Goal: Complete application form: Complete application form

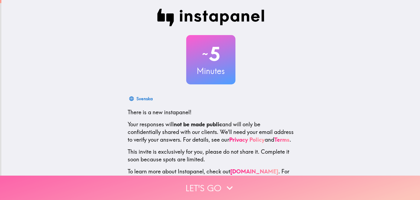
click at [212, 182] on button "Let's go" at bounding box center [210, 187] width 420 height 24
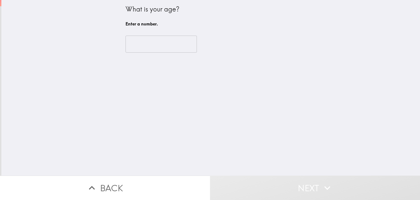
click at [156, 42] on input "number" at bounding box center [161, 44] width 71 height 17
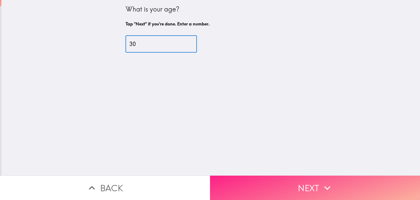
type input "30"
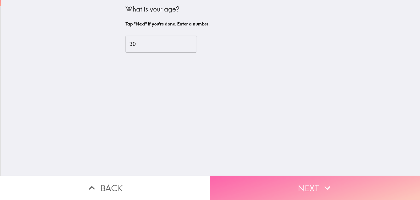
click at [287, 178] on button "Next" at bounding box center [315, 187] width 210 height 24
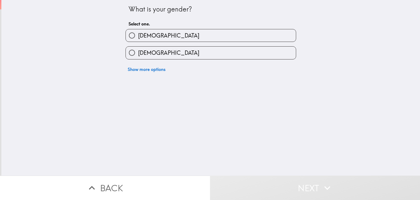
click at [143, 48] on label "[DEMOGRAPHIC_DATA]" at bounding box center [211, 53] width 170 height 12
click at [138, 48] on input "[DEMOGRAPHIC_DATA]" at bounding box center [132, 53] width 12 height 12
radio input "true"
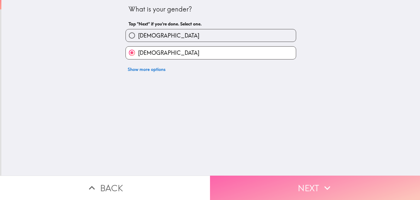
click at [287, 180] on button "Next" at bounding box center [315, 187] width 210 height 24
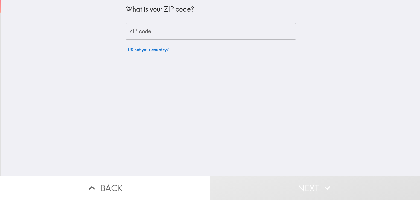
click at [181, 29] on input "ZIP code" at bounding box center [211, 31] width 171 height 17
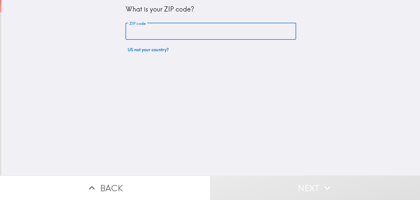
click at [181, 29] on input "ZIP code" at bounding box center [211, 31] width 171 height 17
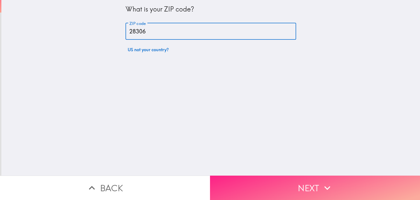
type input "28306"
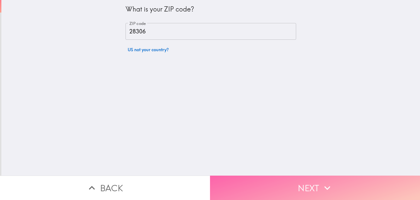
click at [280, 185] on button "Next" at bounding box center [315, 187] width 210 height 24
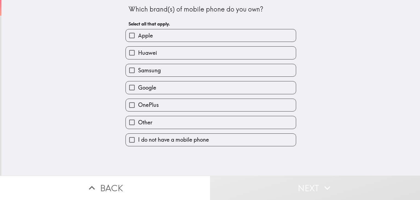
click at [140, 67] on span "Samsung" at bounding box center [149, 70] width 23 height 8
click at [138, 67] on input "Samsung" at bounding box center [132, 70] width 12 height 12
checkbox input "true"
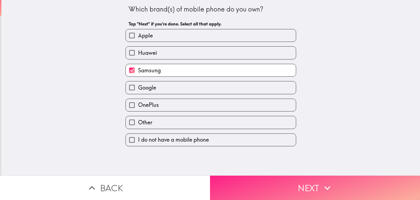
click at [267, 181] on button "Next" at bounding box center [315, 187] width 210 height 24
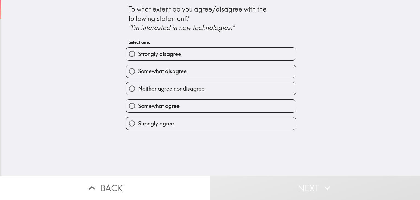
click at [152, 118] on label "Strongly agree" at bounding box center [211, 123] width 170 height 12
click at [138, 118] on input "Strongly agree" at bounding box center [132, 123] width 12 height 12
radio input "true"
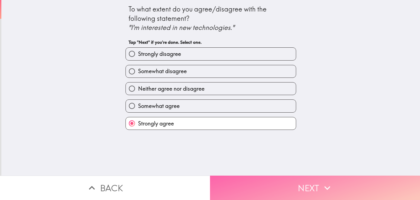
click at [254, 184] on button "Next" at bounding box center [315, 187] width 210 height 24
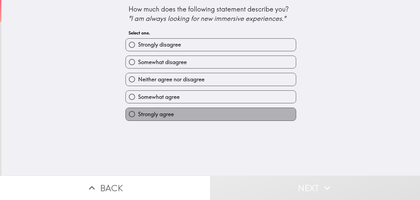
click at [171, 111] on label "Strongly agree" at bounding box center [211, 114] width 170 height 12
click at [138, 111] on input "Strongly agree" at bounding box center [132, 114] width 12 height 12
radio input "true"
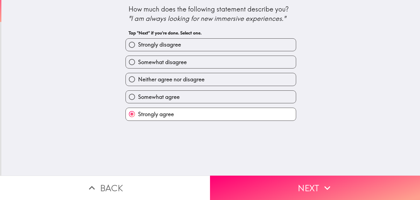
click at [276, 181] on button "Next" at bounding box center [315, 187] width 210 height 24
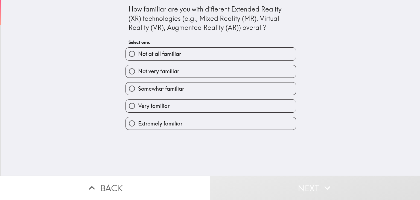
click at [143, 118] on label "Extremely familiar" at bounding box center [211, 123] width 170 height 12
click at [138, 118] on input "Extremely familiar" at bounding box center [132, 123] width 12 height 12
radio input "true"
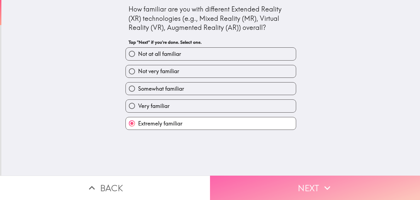
click at [279, 181] on button "Next" at bounding box center [315, 187] width 210 height 24
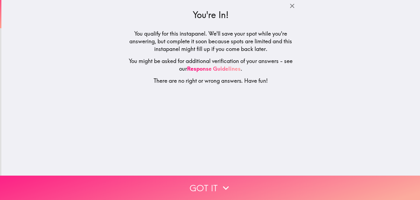
click at [209, 181] on button "Got it" at bounding box center [210, 187] width 420 height 24
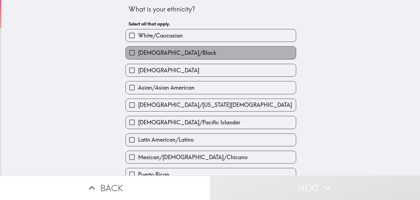
click at [150, 56] on span "[DEMOGRAPHIC_DATA]/Black" at bounding box center [177, 53] width 78 height 8
click at [138, 56] on input "[DEMOGRAPHIC_DATA]/Black" at bounding box center [132, 53] width 12 height 12
checkbox input "true"
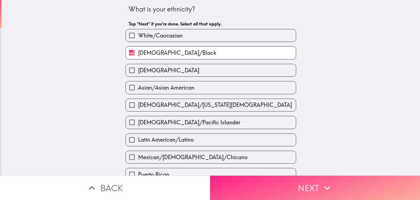
click at [266, 182] on button "Next" at bounding box center [315, 187] width 210 height 24
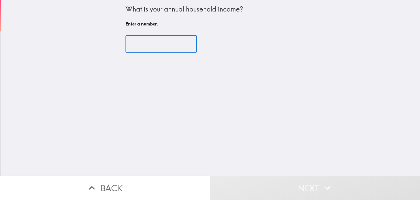
click at [144, 41] on input "number" at bounding box center [161, 44] width 71 height 17
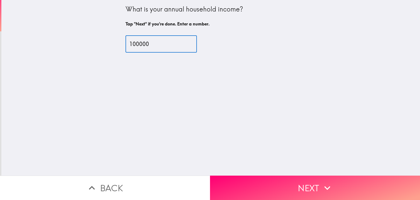
click at [135, 40] on input "100000" at bounding box center [161, 44] width 71 height 17
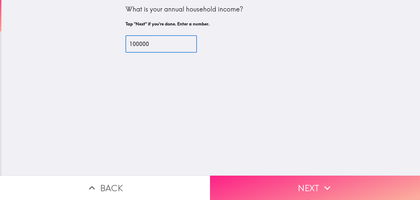
type input "100000"
click at [285, 182] on button "Next" at bounding box center [315, 187] width 210 height 24
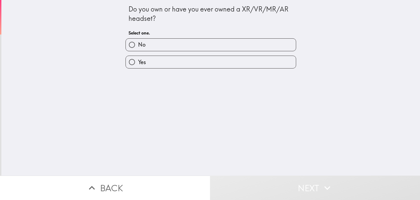
click at [148, 64] on label "Yes" at bounding box center [211, 62] width 170 height 12
click at [138, 64] on input "Yes" at bounding box center [132, 62] width 12 height 12
radio input "true"
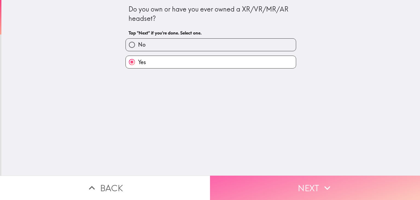
click at [271, 188] on button "Next" at bounding box center [315, 187] width 210 height 24
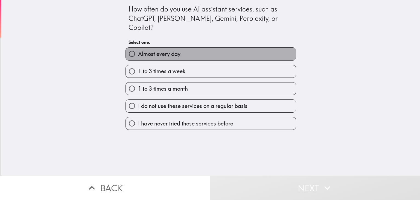
click at [153, 50] on span "Almost every day" at bounding box center [159, 54] width 42 height 8
click at [138, 48] on input "Almost every day" at bounding box center [132, 54] width 12 height 12
radio input "true"
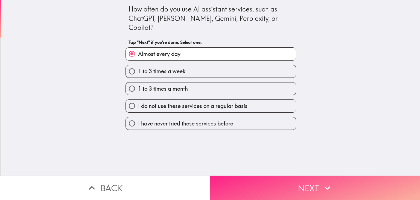
click at [262, 182] on button "Next" at bounding box center [315, 187] width 210 height 24
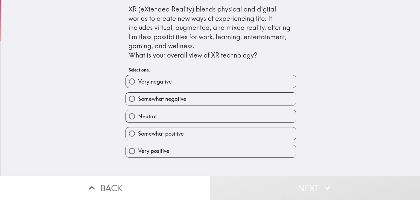
click at [153, 150] on span "Very positive" at bounding box center [153, 151] width 31 height 8
click at [138, 150] on input "Very positive" at bounding box center [132, 151] width 12 height 12
radio input "true"
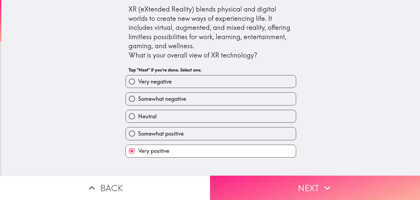
click at [245, 184] on button "Next" at bounding box center [315, 187] width 210 height 24
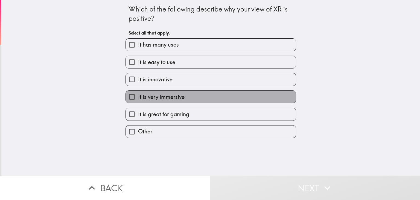
click at [162, 98] on span "It is very immersive" at bounding box center [161, 97] width 47 height 8
click at [138, 98] on input "It is very immersive" at bounding box center [132, 97] width 12 height 12
checkbox input "true"
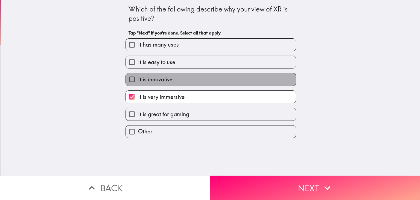
click at [158, 79] on span "It is innovative" at bounding box center [155, 80] width 34 height 8
click at [138, 79] on input "It is innovative" at bounding box center [132, 79] width 12 height 12
checkbox input "true"
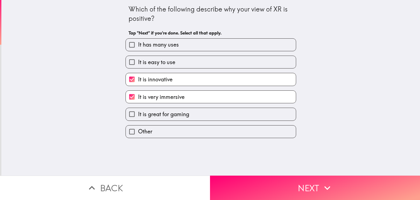
click at [159, 60] on span "It is easy to use" at bounding box center [156, 62] width 37 height 8
click at [138, 60] on input "It is easy to use" at bounding box center [132, 62] width 12 height 12
checkbox input "true"
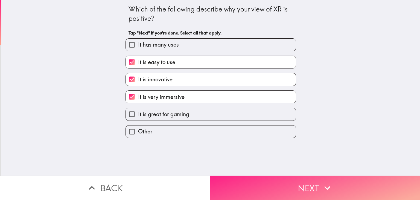
click at [271, 181] on button "Next" at bounding box center [315, 187] width 210 height 24
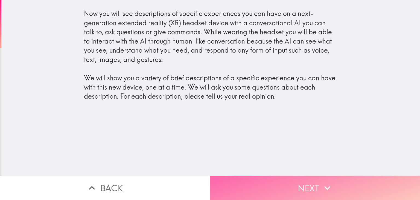
click at [303, 175] on button "Next" at bounding box center [315, 187] width 210 height 24
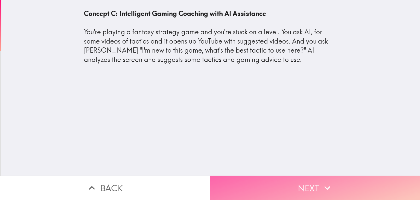
click at [269, 176] on button "Next" at bounding box center [315, 187] width 210 height 24
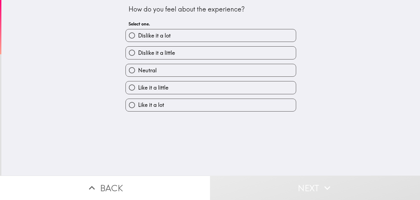
click at [172, 91] on label "Like it a little" at bounding box center [211, 87] width 170 height 12
click at [138, 91] on input "Like it a little" at bounding box center [132, 87] width 12 height 12
radio input "true"
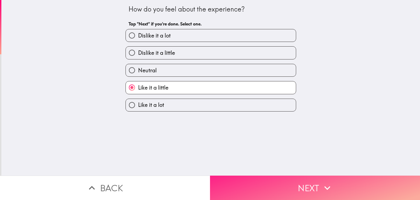
click at [263, 175] on button "Next" at bounding box center [315, 187] width 210 height 24
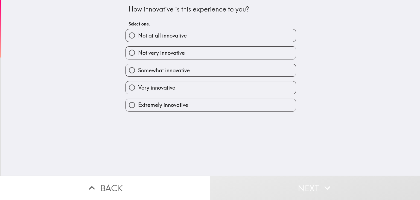
click at [170, 102] on span "Extremely innovative" at bounding box center [163, 105] width 50 height 8
click at [138, 102] on input "Extremely innovative" at bounding box center [132, 105] width 12 height 12
radio input "true"
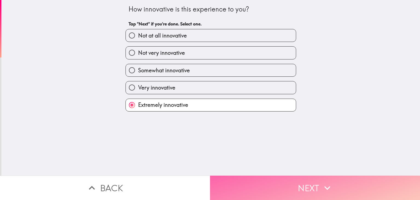
click at [274, 182] on button "Next" at bounding box center [315, 187] width 210 height 24
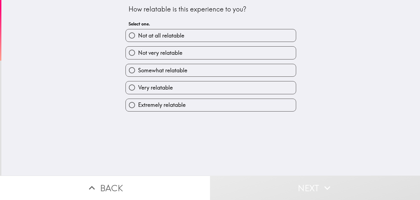
click at [154, 98] on div "Extremely relatable" at bounding box center [208, 102] width 175 height 17
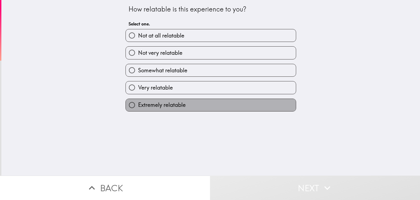
click at [175, 106] on span "Extremely relatable" at bounding box center [162, 105] width 48 height 8
click at [138, 106] on input "Extremely relatable" at bounding box center [132, 105] width 12 height 12
radio input "true"
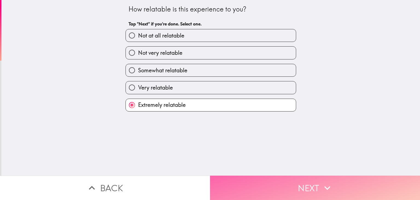
click at [274, 176] on button "Next" at bounding box center [315, 187] width 210 height 24
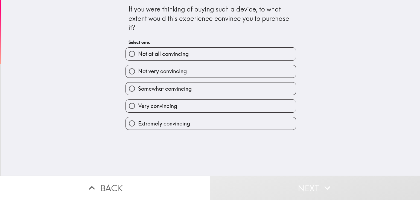
click at [153, 123] on span "Extremely convincing" at bounding box center [164, 124] width 52 height 8
click at [138, 123] on input "Extremely convincing" at bounding box center [132, 123] width 12 height 12
radio input "true"
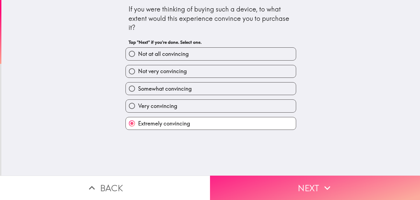
click at [269, 178] on button "Next" at bounding box center [315, 187] width 210 height 24
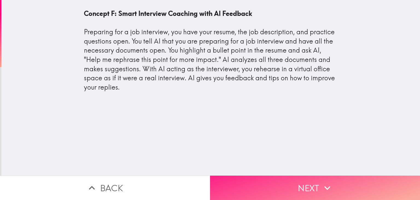
click at [259, 181] on button "Next" at bounding box center [315, 187] width 210 height 24
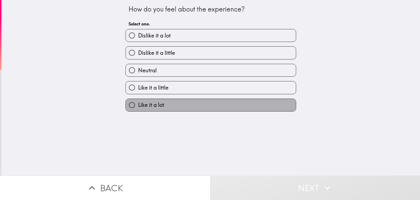
click at [148, 103] on span "Like it a lot" at bounding box center [151, 105] width 26 height 8
click at [138, 103] on input "Like it a lot" at bounding box center [132, 105] width 12 height 12
radio input "true"
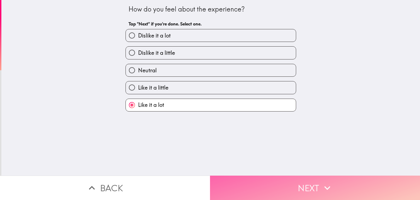
click at [254, 176] on button "Next" at bounding box center [315, 187] width 210 height 24
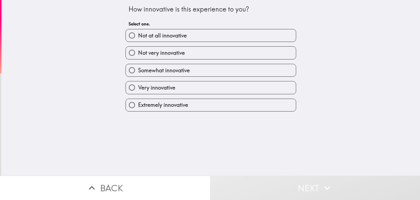
click at [162, 106] on span "Extremely innovative" at bounding box center [163, 105] width 50 height 8
click at [138, 106] on input "Extremely innovative" at bounding box center [132, 105] width 12 height 12
radio input "true"
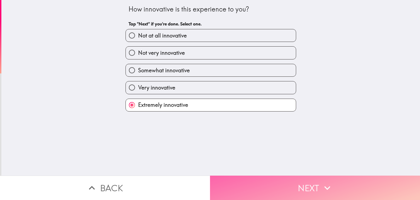
click at [273, 181] on button "Next" at bounding box center [315, 187] width 210 height 24
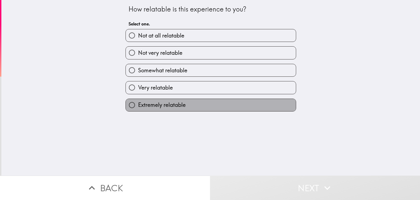
click at [184, 108] on label "Extremely relatable" at bounding box center [211, 105] width 170 height 12
click at [138, 108] on input "Extremely relatable" at bounding box center [132, 105] width 12 height 12
radio input "true"
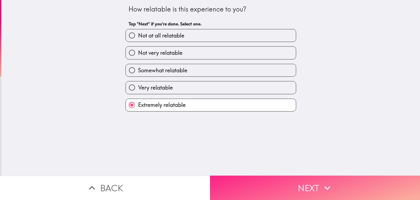
click at [274, 179] on button "Next" at bounding box center [315, 187] width 210 height 24
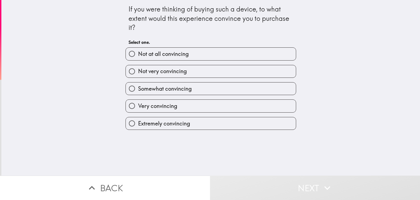
click at [175, 108] on label "Very convincing" at bounding box center [211, 106] width 170 height 12
click at [138, 108] on input "Very convincing" at bounding box center [132, 106] width 12 height 12
radio input "true"
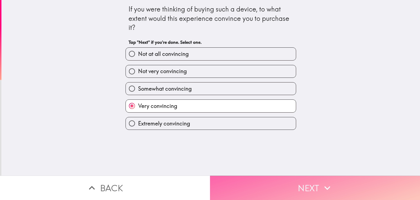
click at [282, 182] on button "Next" at bounding box center [315, 187] width 210 height 24
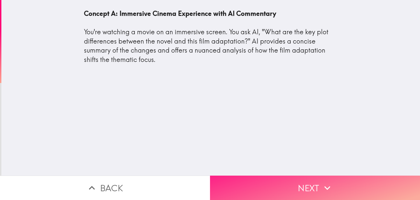
click at [268, 185] on button "Next" at bounding box center [315, 187] width 210 height 24
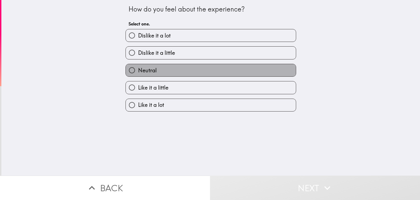
click at [149, 65] on label "Neutral" at bounding box center [211, 70] width 170 height 12
click at [138, 65] on input "Neutral" at bounding box center [132, 70] width 12 height 12
radio input "true"
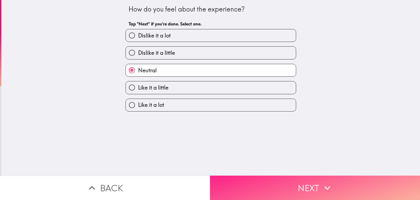
click at [280, 187] on button "Next" at bounding box center [315, 187] width 210 height 24
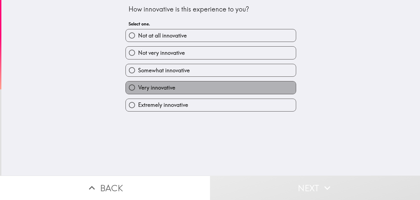
click at [161, 87] on span "Very innovative" at bounding box center [156, 88] width 37 height 8
click at [138, 87] on input "Very innovative" at bounding box center [132, 87] width 12 height 12
radio input "true"
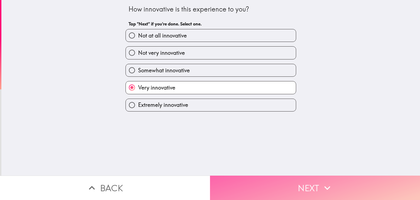
click at [264, 179] on button "Next" at bounding box center [315, 187] width 210 height 24
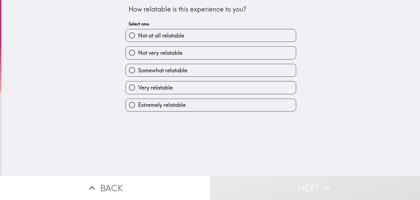
click at [161, 54] on span "Not very relatable" at bounding box center [160, 53] width 44 height 8
click at [138, 54] on input "Not very relatable" at bounding box center [132, 53] width 12 height 12
radio input "true"
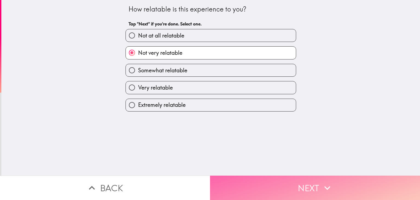
click at [236, 175] on button "Next" at bounding box center [315, 187] width 210 height 24
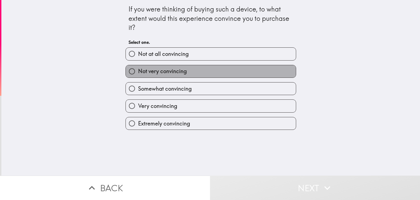
drag, startPoint x: 176, startPoint y: 69, endPoint x: 195, endPoint y: 99, distance: 35.4
click at [176, 69] on span "Not very convincing" at bounding box center [162, 71] width 49 height 8
click at [138, 69] on input "Not very convincing" at bounding box center [132, 71] width 12 height 12
radio input "true"
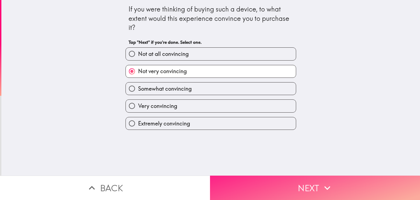
click at [244, 180] on button "Next" at bounding box center [315, 187] width 210 height 24
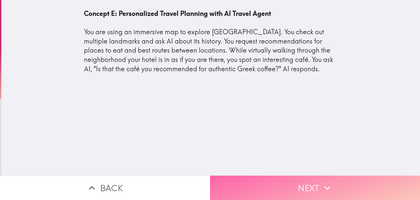
click at [298, 178] on button "Next" at bounding box center [315, 187] width 210 height 24
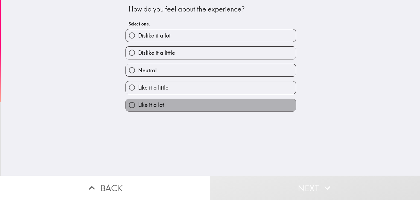
click at [155, 102] on span "Like it a lot" at bounding box center [151, 105] width 26 height 8
click at [138, 102] on input "Like it a lot" at bounding box center [132, 105] width 12 height 12
radio input "true"
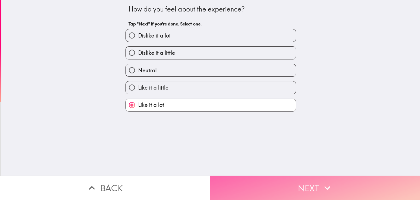
click at [279, 184] on button "Next" at bounding box center [315, 187] width 210 height 24
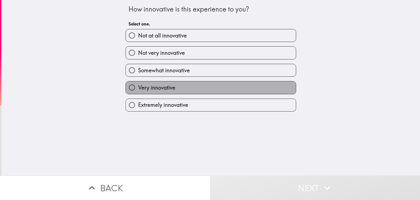
click at [169, 86] on span "Very innovative" at bounding box center [156, 88] width 37 height 8
click at [138, 86] on input "Very innovative" at bounding box center [132, 87] width 12 height 12
radio input "true"
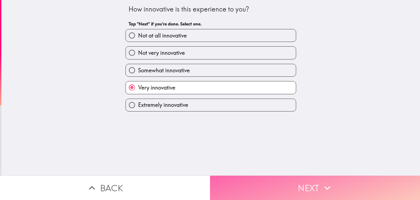
click at [269, 182] on button "Next" at bounding box center [315, 187] width 210 height 24
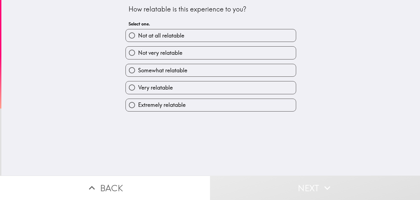
click at [183, 100] on label "Extremely relatable" at bounding box center [211, 105] width 170 height 12
click at [138, 100] on input "Extremely relatable" at bounding box center [132, 105] width 12 height 12
radio input "true"
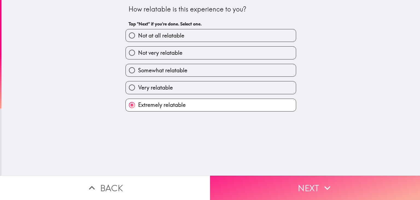
click at [254, 184] on button "Next" at bounding box center [315, 187] width 210 height 24
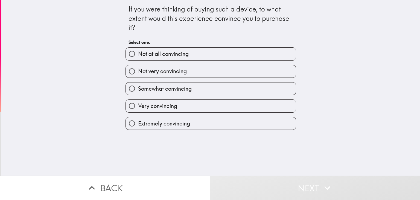
click at [187, 126] on label "Extremely convincing" at bounding box center [211, 123] width 170 height 12
click at [138, 126] on input "Extremely convincing" at bounding box center [132, 123] width 12 height 12
radio input "true"
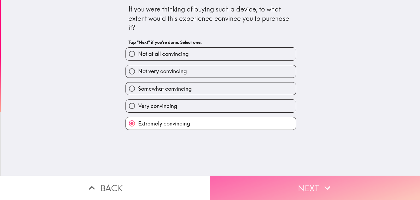
click at [259, 178] on button "Next" at bounding box center [315, 187] width 210 height 24
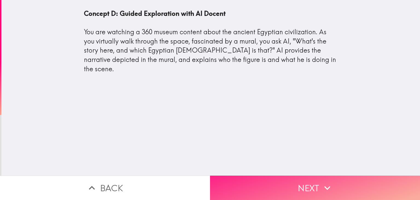
click at [296, 178] on button "Next" at bounding box center [315, 187] width 210 height 24
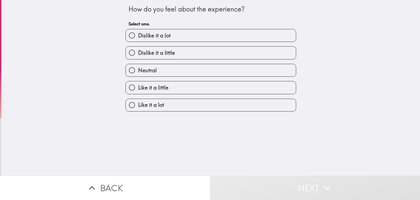
click at [151, 104] on span "Like it a lot" at bounding box center [151, 105] width 26 height 8
click at [138, 104] on input "Like it a lot" at bounding box center [132, 105] width 12 height 12
radio input "true"
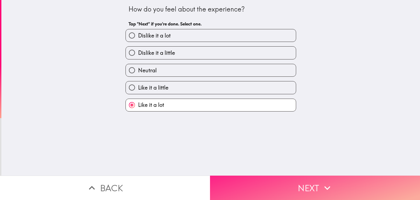
click at [264, 178] on button "Next" at bounding box center [315, 187] width 210 height 24
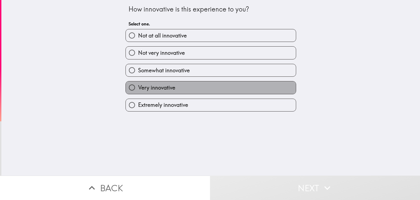
click at [158, 82] on label "Very innovative" at bounding box center [211, 87] width 170 height 12
click at [138, 82] on input "Very innovative" at bounding box center [132, 87] width 12 height 12
radio input "true"
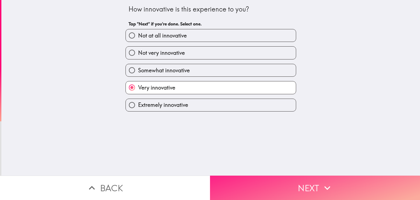
click at [268, 192] on button "Next" at bounding box center [315, 187] width 210 height 24
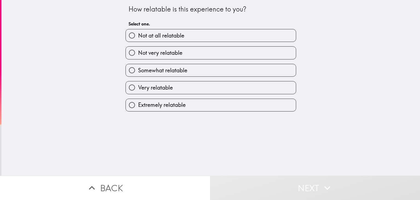
click at [175, 91] on label "Very relatable" at bounding box center [211, 87] width 170 height 12
click at [138, 91] on input "Very relatable" at bounding box center [132, 87] width 12 height 12
radio input "true"
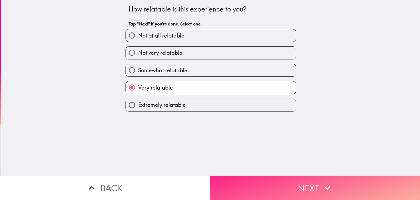
click at [255, 178] on button "Next" at bounding box center [315, 187] width 210 height 24
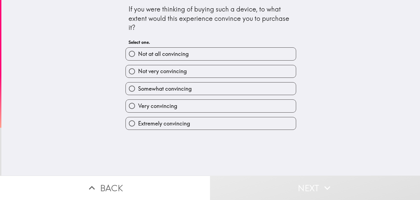
click at [159, 111] on label "Very convincing" at bounding box center [211, 106] width 170 height 12
click at [138, 111] on input "Very convincing" at bounding box center [132, 106] width 12 height 12
radio input "true"
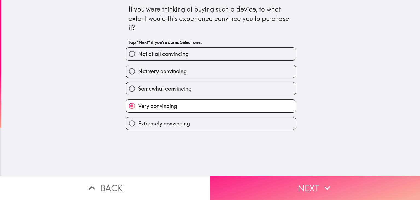
click at [256, 179] on button "Next" at bounding box center [315, 187] width 210 height 24
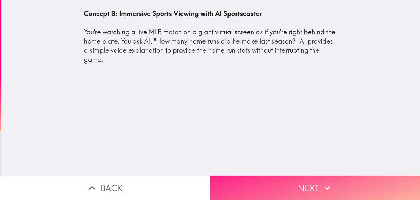
click at [258, 178] on button "Next" at bounding box center [315, 187] width 210 height 24
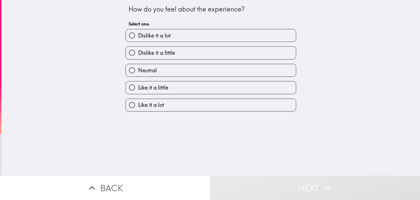
click at [148, 89] on span "Like it a little" at bounding box center [153, 88] width 30 height 8
click at [138, 89] on input "Like it a little" at bounding box center [132, 87] width 12 height 12
radio input "true"
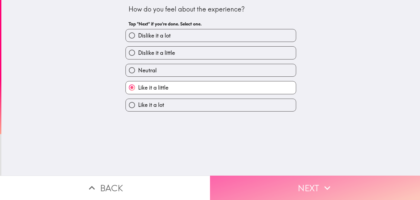
click at [244, 182] on button "Next" at bounding box center [315, 187] width 210 height 24
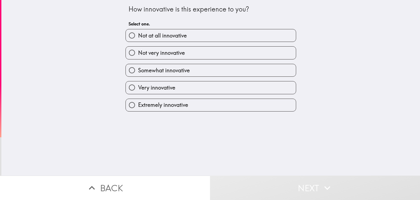
click at [168, 56] on span "Not very innovative" at bounding box center [161, 53] width 47 height 8
click at [138, 56] on input "Not very innovative" at bounding box center [132, 53] width 12 height 12
radio input "true"
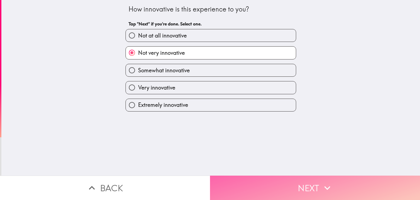
drag, startPoint x: 236, startPoint y: 180, endPoint x: 234, endPoint y: 176, distance: 3.7
click at [236, 181] on button "Next" at bounding box center [315, 187] width 210 height 24
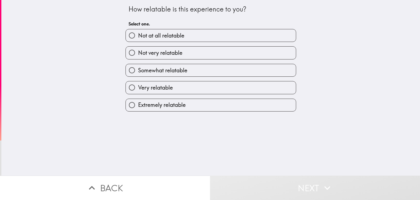
click at [167, 88] on span "Very relatable" at bounding box center [155, 88] width 35 height 8
click at [138, 88] on input "Very relatable" at bounding box center [132, 87] width 12 height 12
radio input "true"
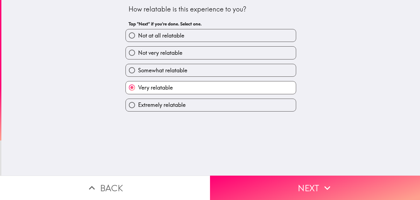
click at [180, 69] on span "Somewhat relatable" at bounding box center [162, 70] width 49 height 8
click at [138, 69] on input "Somewhat relatable" at bounding box center [132, 70] width 12 height 12
radio input "true"
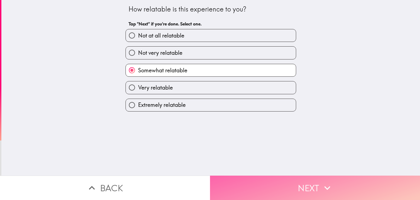
click at [257, 176] on button "Next" at bounding box center [315, 187] width 210 height 24
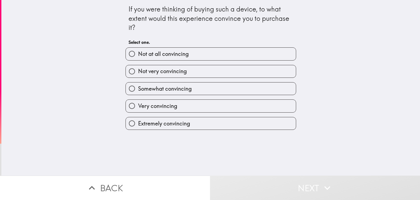
click at [162, 105] on span "Very convincing" at bounding box center [157, 106] width 39 height 8
click at [138, 105] on input "Very convincing" at bounding box center [132, 106] width 12 height 12
radio input "true"
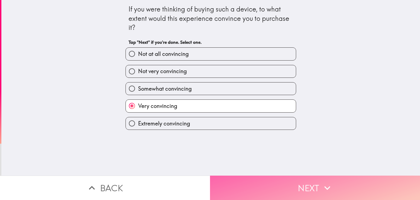
click at [267, 181] on button "Next" at bounding box center [315, 187] width 210 height 24
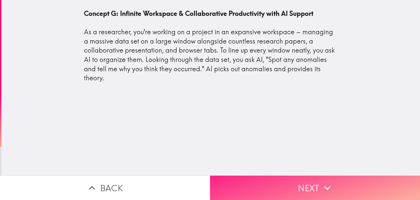
click at [259, 177] on button "Next" at bounding box center [315, 187] width 210 height 24
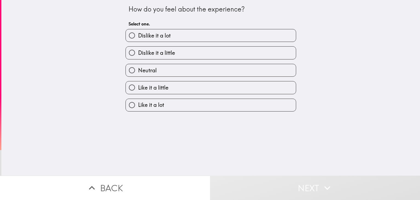
click at [170, 109] on label "Like it a lot" at bounding box center [211, 105] width 170 height 12
click at [138, 109] on input "Like it a lot" at bounding box center [132, 105] width 12 height 12
radio input "true"
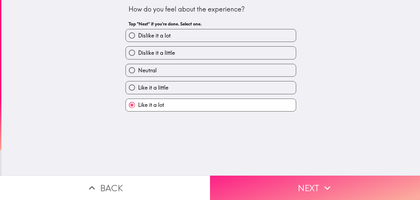
click at [272, 185] on button "Next" at bounding box center [315, 187] width 210 height 24
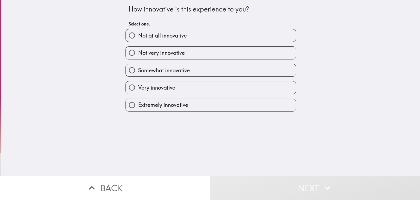
click at [156, 106] on span "Extremely innovative" at bounding box center [163, 105] width 50 height 8
click at [138, 106] on input "Extremely innovative" at bounding box center [132, 105] width 12 height 12
radio input "true"
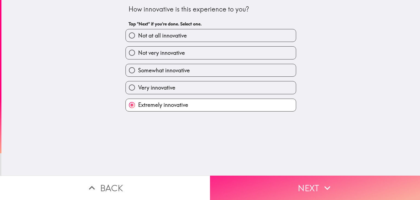
click at [235, 176] on button "Next" at bounding box center [315, 187] width 210 height 24
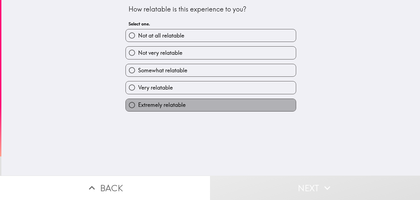
click at [172, 107] on span "Extremely relatable" at bounding box center [162, 105] width 48 height 8
click at [138, 107] on input "Extremely relatable" at bounding box center [132, 105] width 12 height 12
radio input "true"
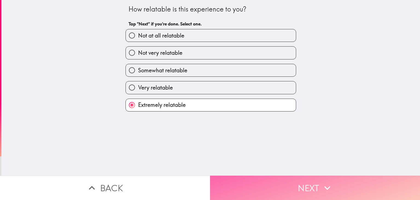
click at [247, 180] on button "Next" at bounding box center [315, 187] width 210 height 24
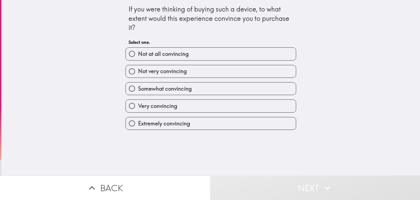
click at [204, 120] on label "Extremely convincing" at bounding box center [211, 123] width 170 height 12
click at [138, 120] on input "Extremely convincing" at bounding box center [132, 123] width 12 height 12
radio input "true"
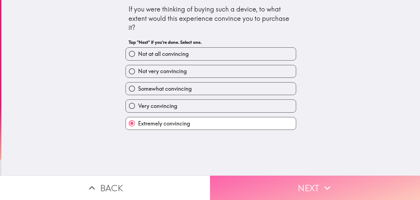
click at [266, 178] on button "Next" at bounding box center [315, 187] width 210 height 24
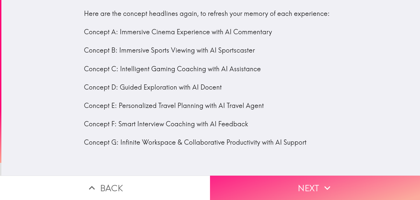
click at [281, 184] on button "Next" at bounding box center [315, 187] width 210 height 24
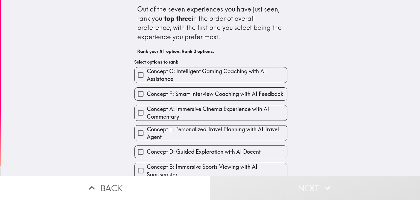
click at [201, 95] on span "Concept F: Smart Interview Coaching with AI Feedback" at bounding box center [215, 94] width 137 height 8
click at [147, 95] on input "Concept F: Smart Interview Coaching with AI Feedback" at bounding box center [141, 94] width 12 height 12
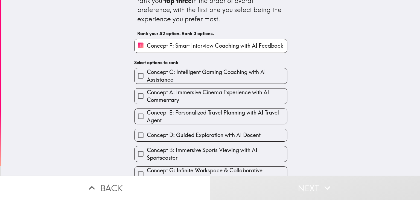
scroll to position [28, 0]
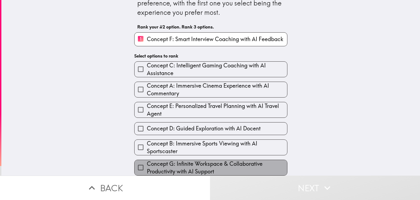
click at [209, 166] on span "Concept G: Infinite Workspace & Collaborative Productivity with AI Support" at bounding box center [217, 167] width 140 height 15
click at [147, 166] on input "Concept G: Infinite Workspace & Collaborative Productivity with AI Support" at bounding box center [141, 167] width 12 height 12
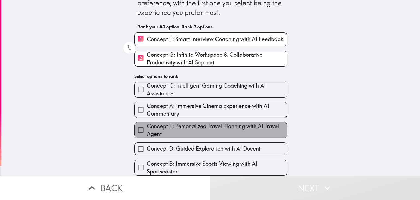
click at [183, 127] on span "Concept E: Personalized Travel Planning with AI Travel Agent" at bounding box center [217, 129] width 140 height 15
click at [147, 127] on input "Concept E: Personalized Travel Planning with AI Travel Agent" at bounding box center [141, 130] width 12 height 12
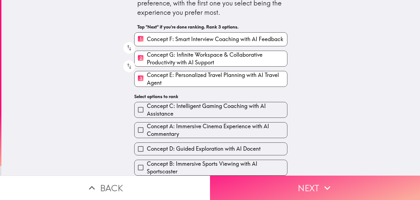
click at [291, 190] on button "Next" at bounding box center [315, 187] width 210 height 24
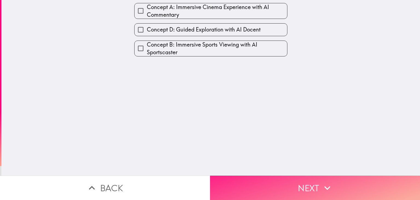
scroll to position [0, 0]
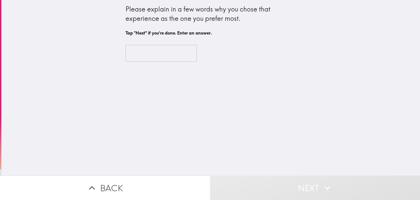
click at [154, 50] on input "text" at bounding box center [161, 53] width 71 height 17
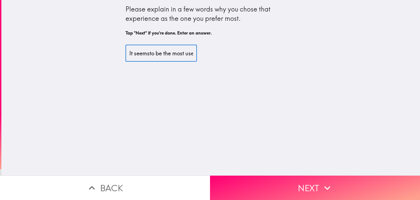
click at [144, 51] on input "It seemsto be the most useful option." at bounding box center [161, 53] width 71 height 17
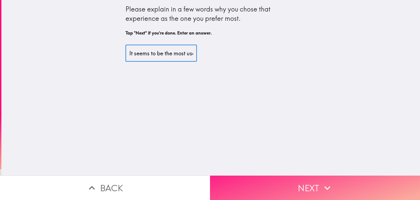
type input "It seems to be the most useful option."
click at [335, 179] on button "Next" at bounding box center [315, 187] width 210 height 24
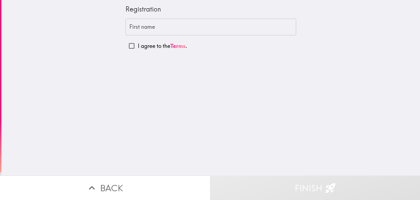
click at [127, 44] on input "I agree to the Terms ." at bounding box center [132, 46] width 12 height 12
checkbox input "true"
click at [136, 25] on input "First name" at bounding box center [211, 27] width 171 height 17
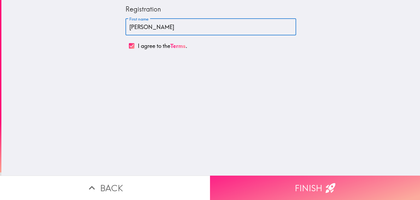
type input "[PERSON_NAME]"
click at [288, 180] on button "Finish" at bounding box center [315, 187] width 210 height 24
